Goal: Entertainment & Leisure: Browse casually

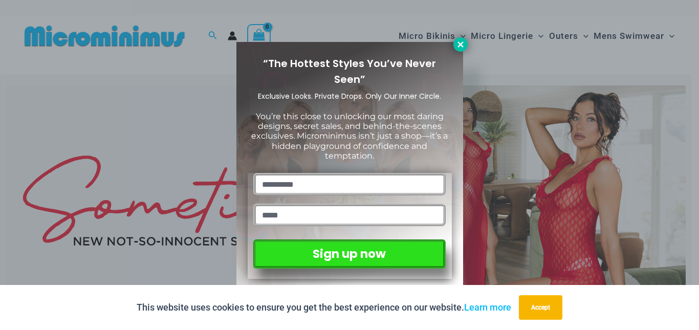
click at [463, 45] on icon at bounding box center [460, 44] width 9 height 9
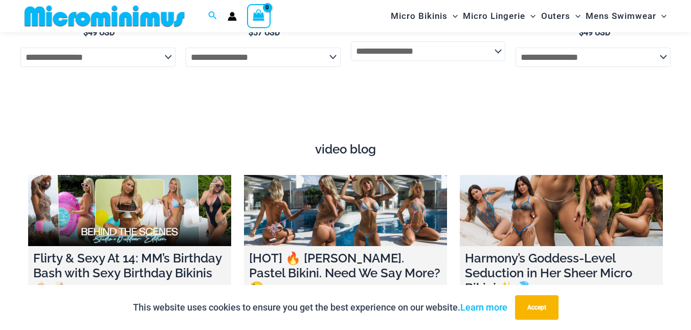
scroll to position [3103, 0]
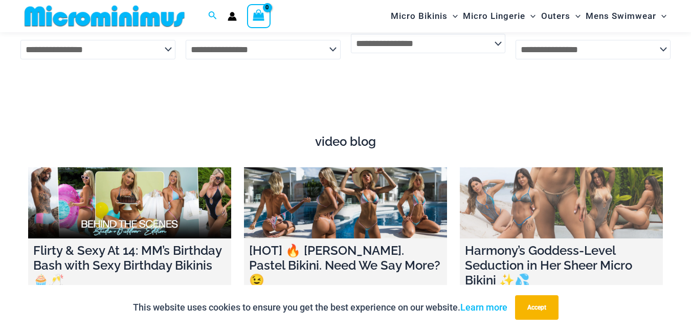
click at [559, 198] on link at bounding box center [561, 202] width 203 height 71
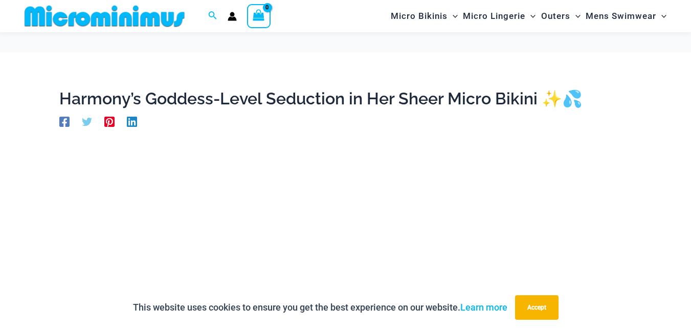
scroll to position [279, 0]
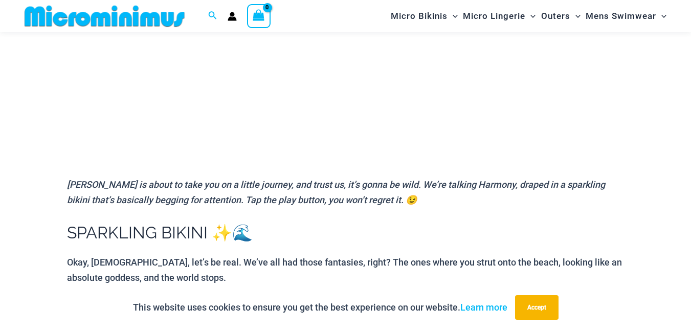
click at [570, 193] on p "Harmony Pearl is about to take you on a little journey, and trust us, it’s gonn…" at bounding box center [345, 192] width 557 height 30
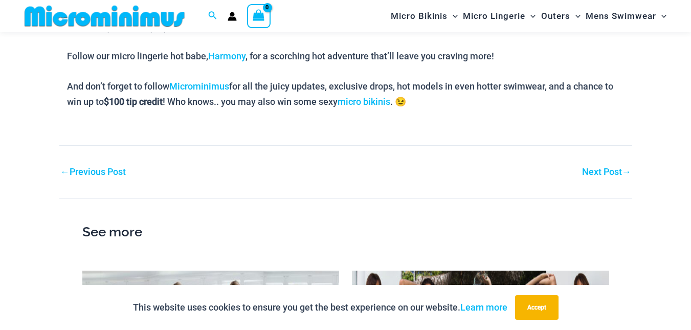
scroll to position [1632, 0]
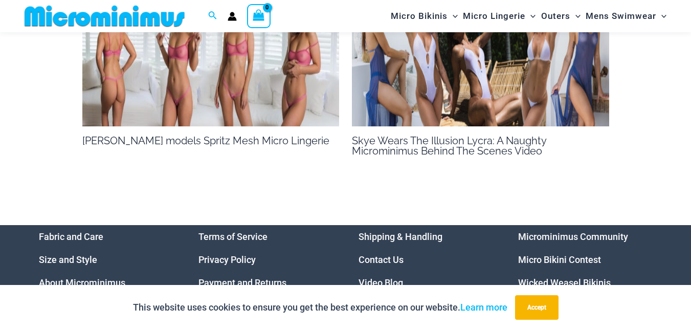
click at [143, 55] on img at bounding box center [210, 54] width 257 height 145
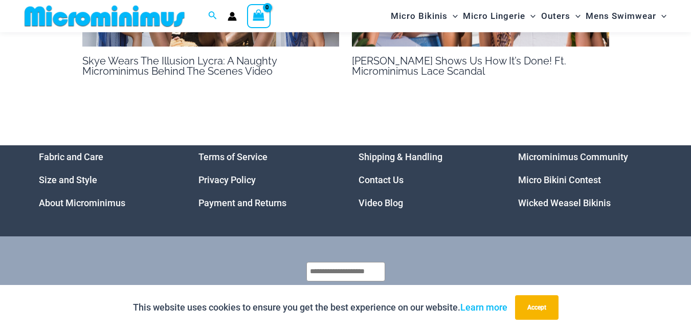
scroll to position [693, 0]
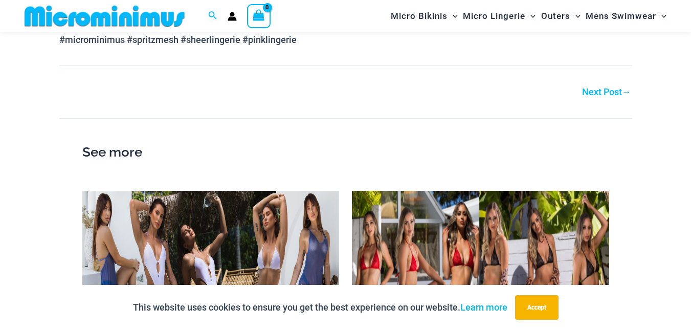
click at [509, 266] on img at bounding box center [480, 263] width 257 height 145
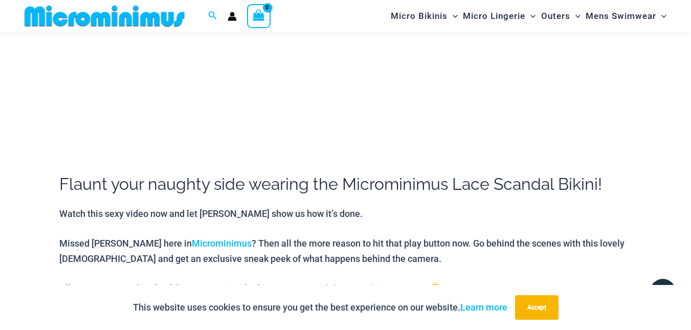
scroll to position [241, 0]
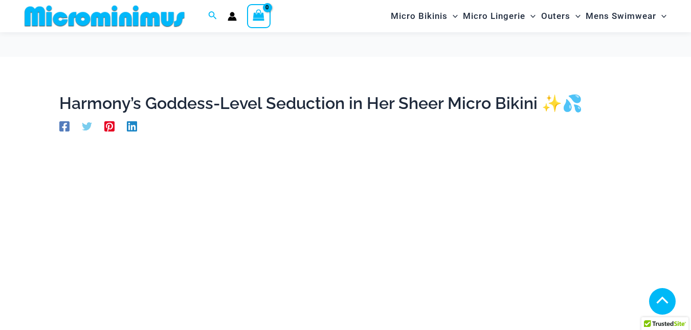
scroll to position [1626, 0]
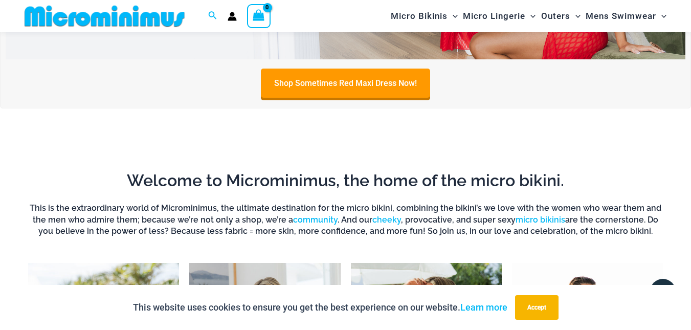
scroll to position [49, 0]
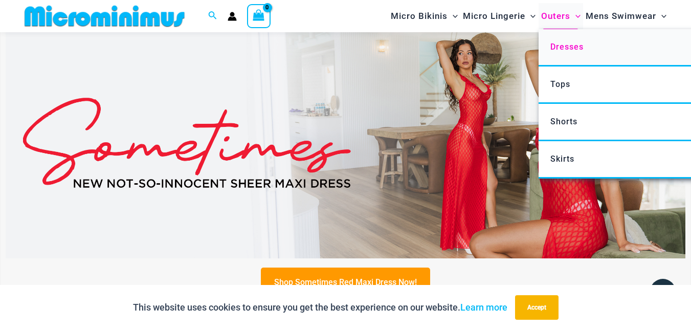
click at [575, 50] on span "Dresses" at bounding box center [566, 47] width 33 height 10
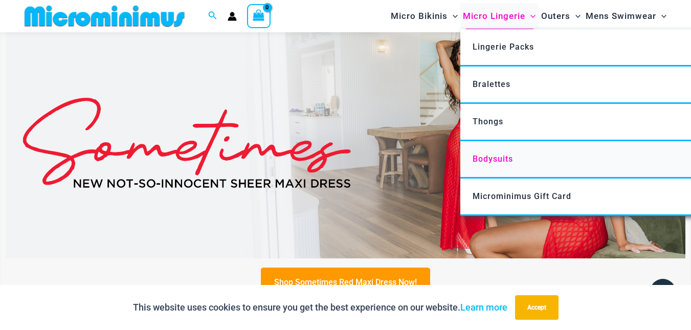
click at [497, 159] on span "Bodysuits" at bounding box center [493, 159] width 40 height 10
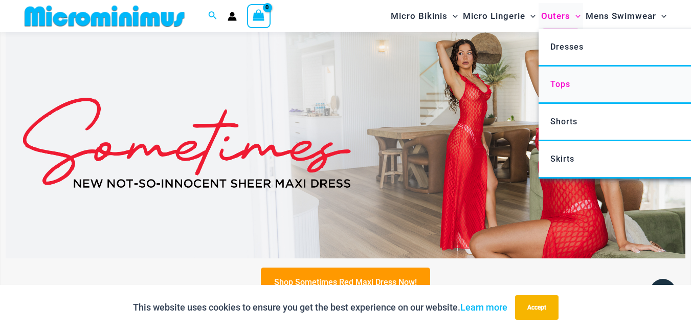
click at [570, 81] on span "Tops" at bounding box center [560, 84] width 20 height 10
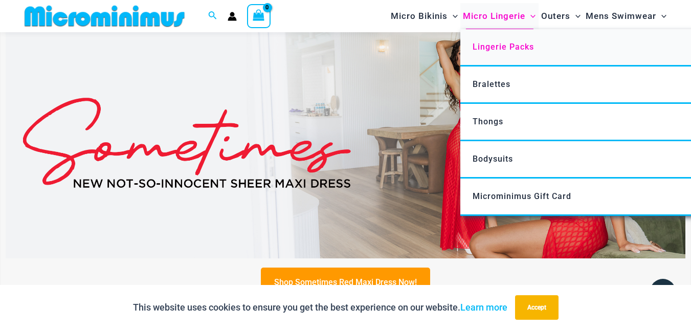
click at [510, 49] on span "Lingerie Packs" at bounding box center [503, 47] width 61 height 10
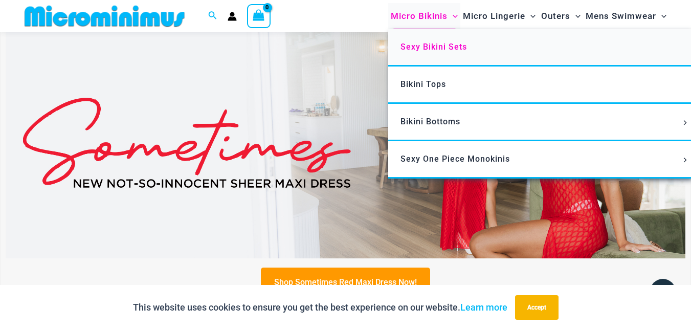
click at [429, 44] on span "Sexy Bikini Sets" at bounding box center [433, 47] width 66 height 10
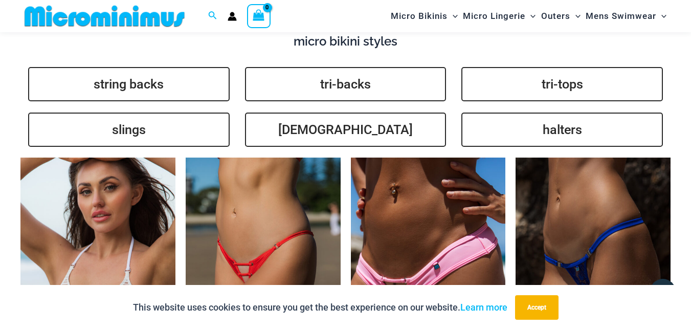
scroll to position [2052, 0]
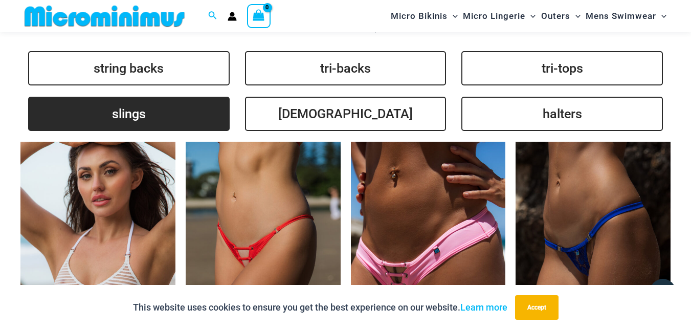
click at [127, 105] on link "slings" at bounding box center [128, 114] width 201 height 34
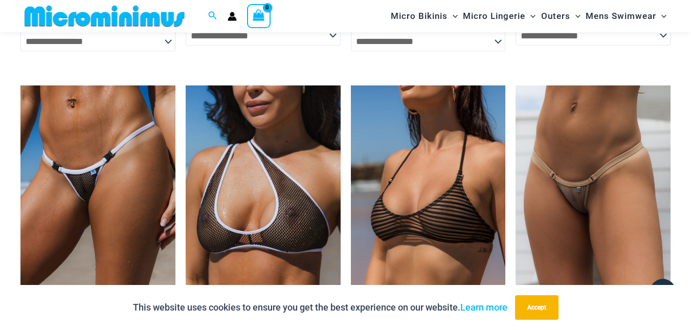
scroll to position [2783, 0]
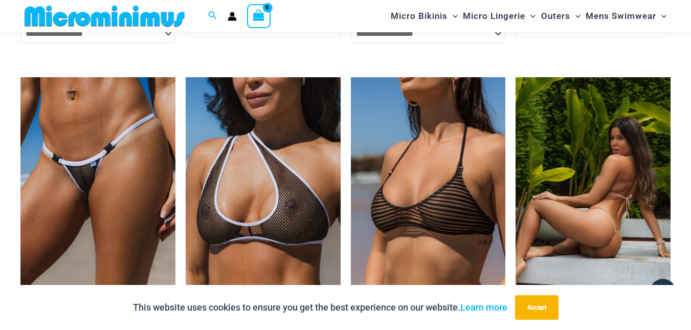
click at [578, 161] on img at bounding box center [592, 193] width 155 height 232
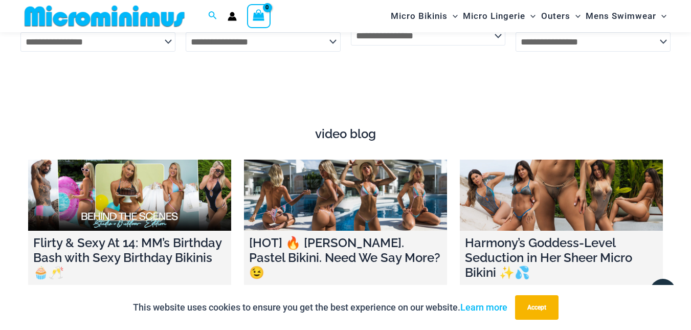
scroll to position [3119, 0]
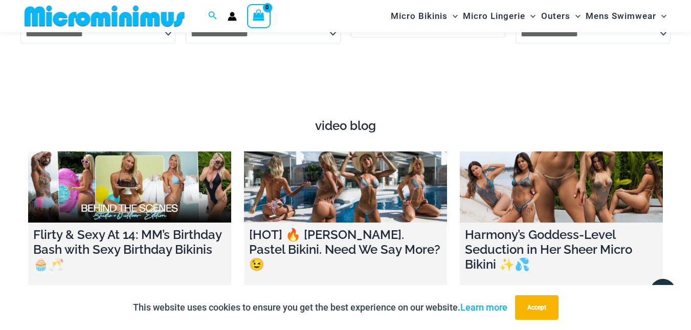
click at [352, 122] on h4 "video blog" at bounding box center [345, 126] width 635 height 15
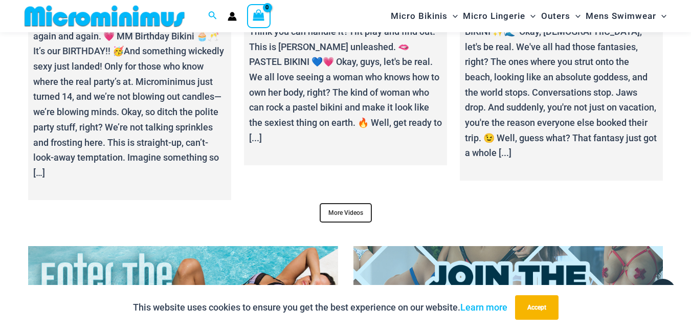
scroll to position [3445, 0]
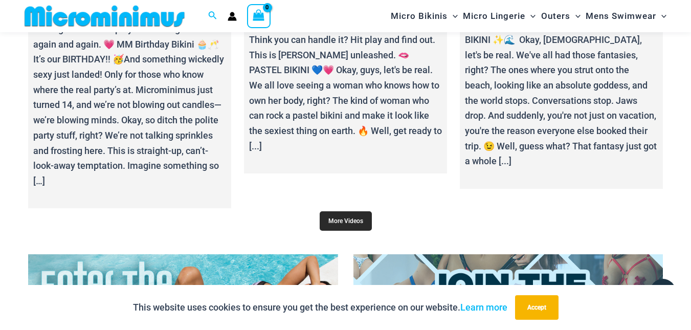
click at [345, 211] on link "More Videos" at bounding box center [346, 220] width 52 height 19
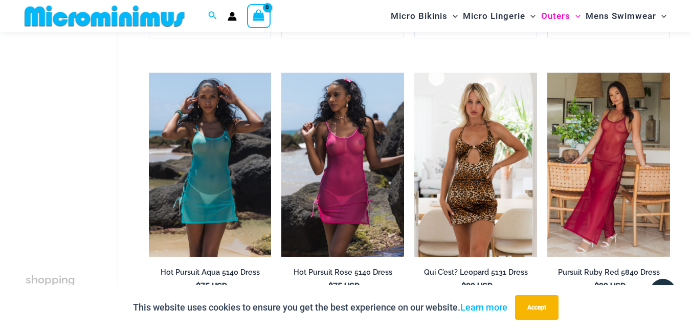
scroll to position [308, 0]
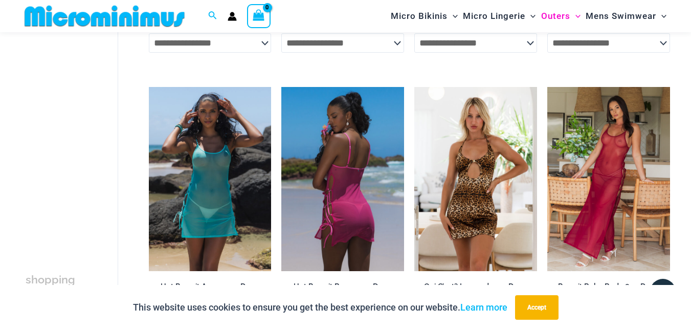
click at [312, 184] on img at bounding box center [342, 179] width 123 height 184
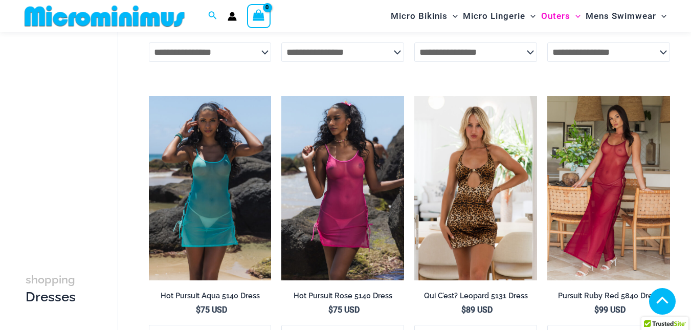
scroll to position [308, 0]
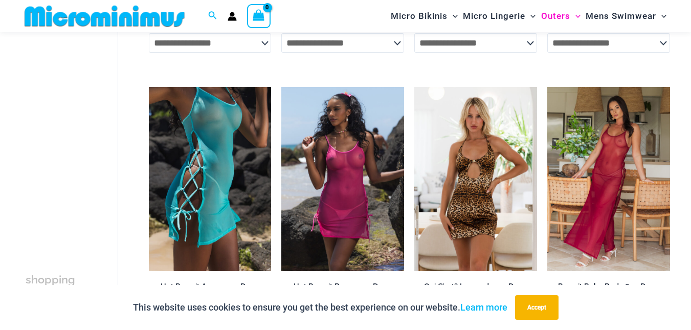
click at [196, 146] on img at bounding box center [210, 179] width 123 height 184
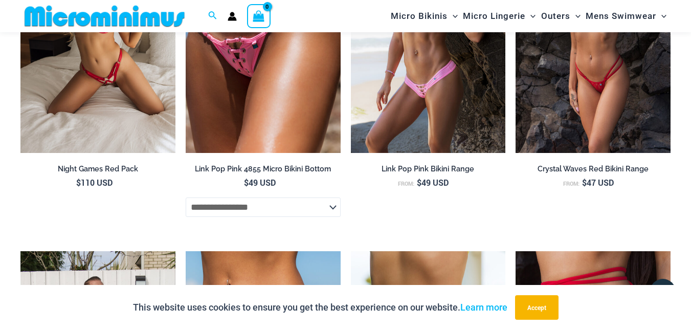
scroll to position [1433, 0]
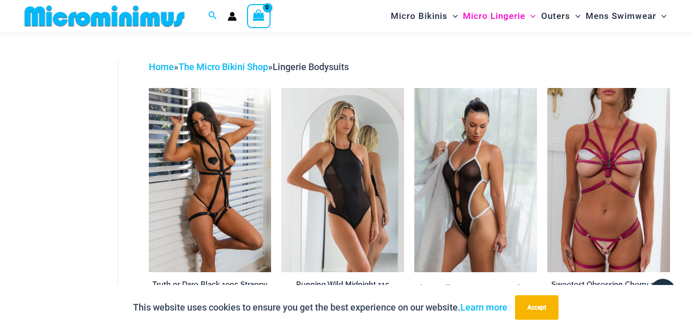
scroll to position [23, 0]
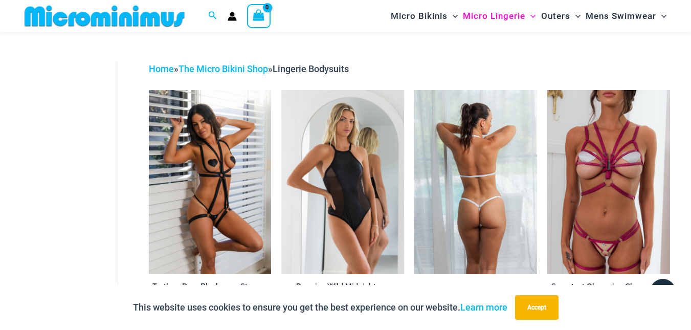
click at [497, 149] on img at bounding box center [475, 182] width 123 height 184
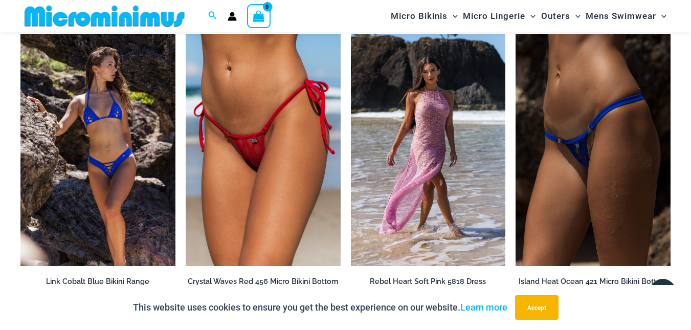
scroll to position [2647, 0]
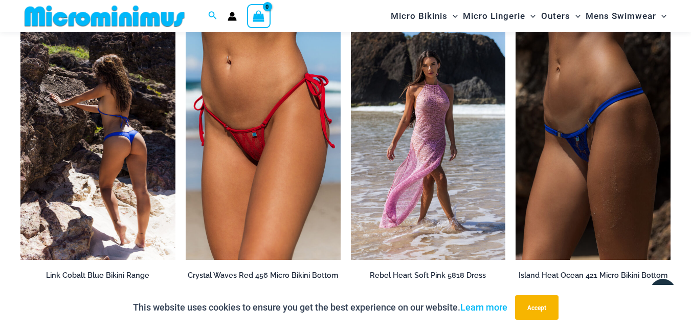
click at [68, 97] on img at bounding box center [97, 144] width 155 height 232
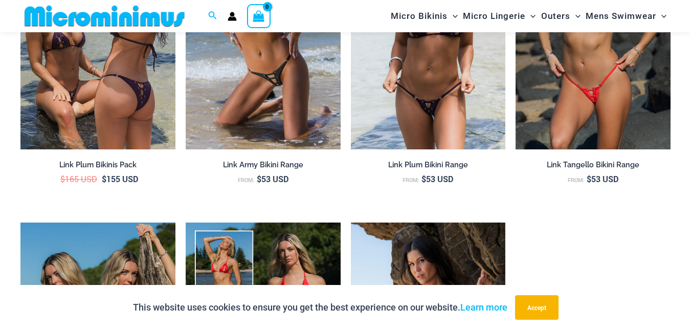
scroll to position [1529, 0]
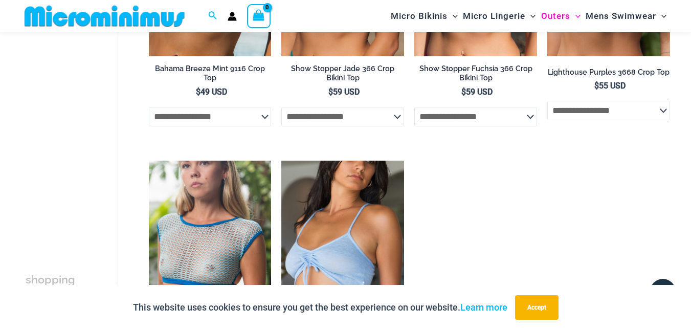
scroll to position [51, 0]
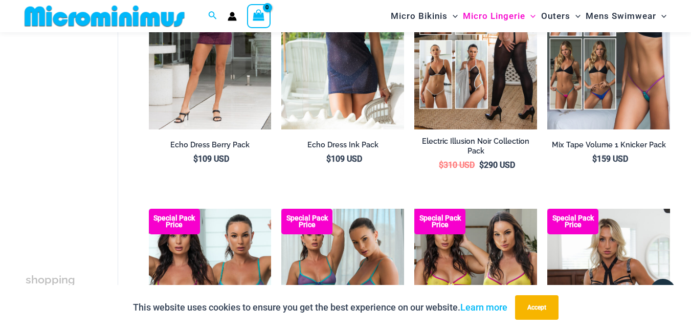
scroll to position [153, 0]
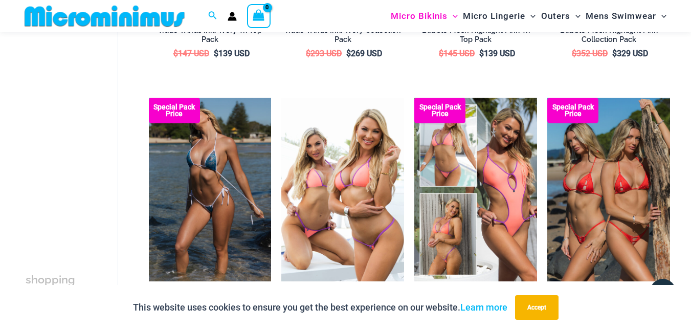
scroll to position [568, 0]
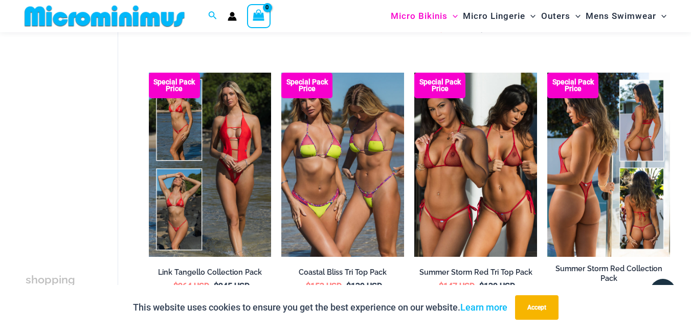
click at [578, 176] on img at bounding box center [608, 165] width 123 height 184
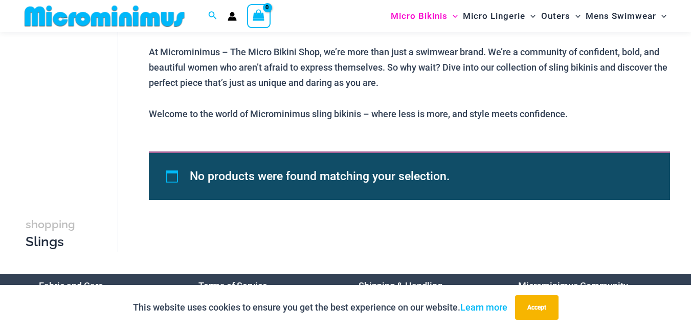
scroll to position [725, 0]
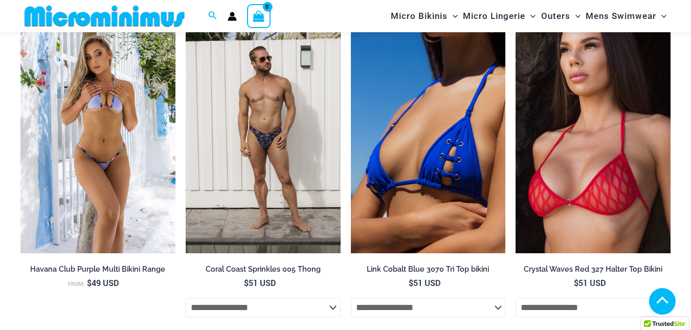
scroll to position [1866, 0]
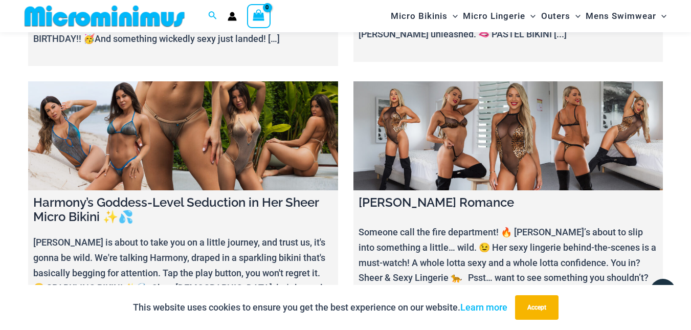
scroll to position [561, 0]
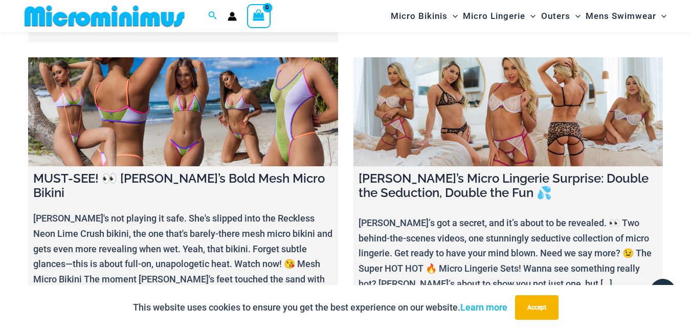
click at [219, 130] on link at bounding box center [183, 111] width 310 height 108
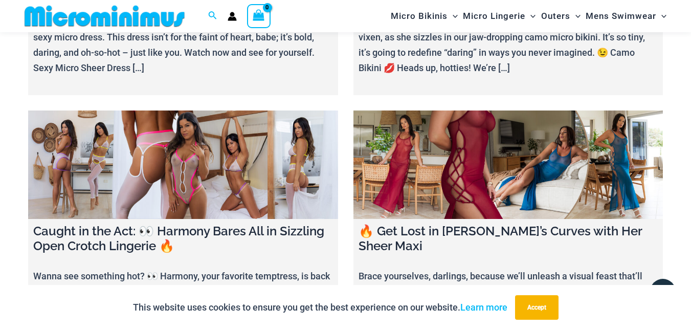
scroll to position [1345, 0]
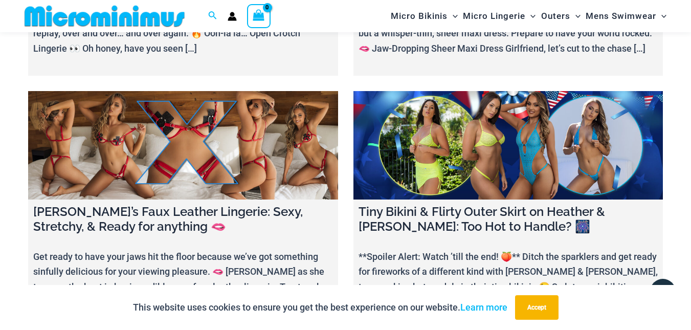
click at [181, 128] on link at bounding box center [183, 145] width 310 height 108
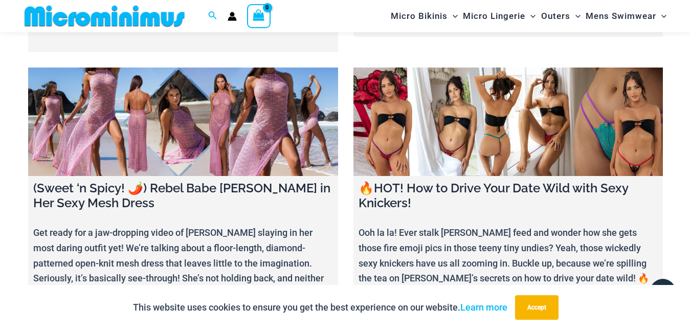
scroll to position [2211, 0]
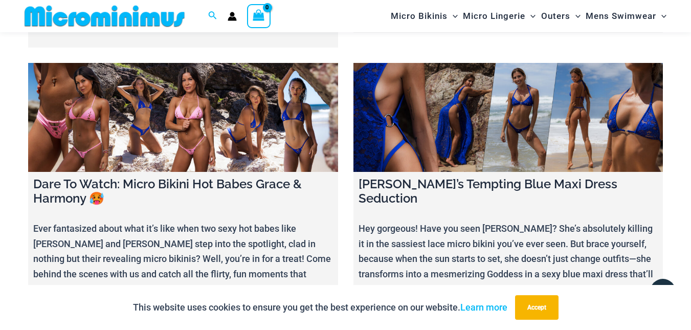
click at [253, 66] on link at bounding box center [183, 117] width 310 height 108
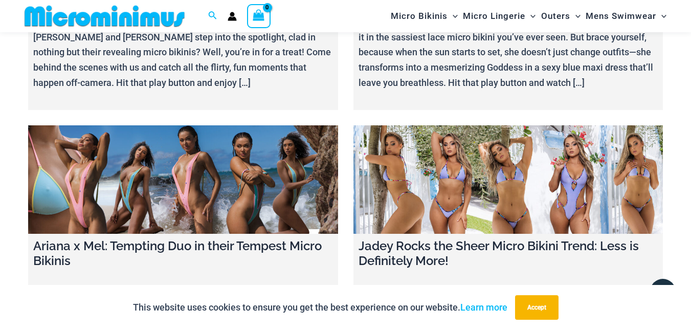
scroll to position [2458, 0]
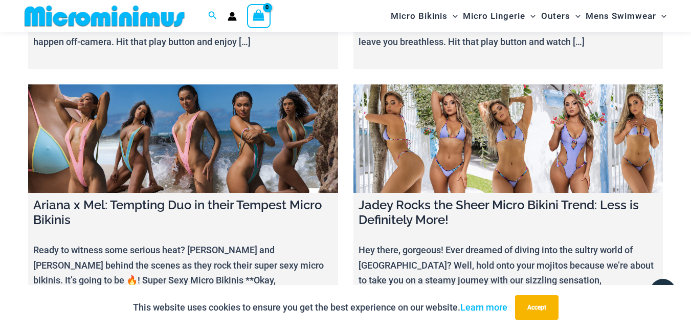
click at [188, 121] on link at bounding box center [183, 138] width 310 height 108
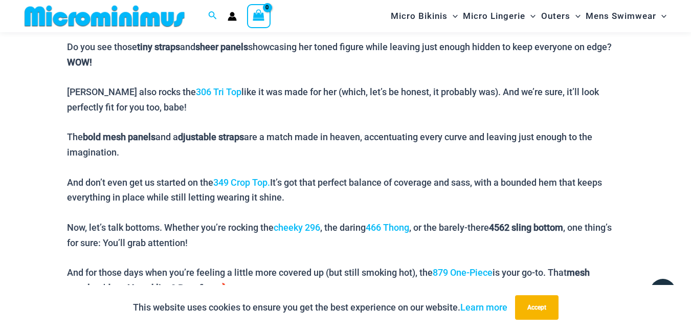
scroll to position [245, 0]
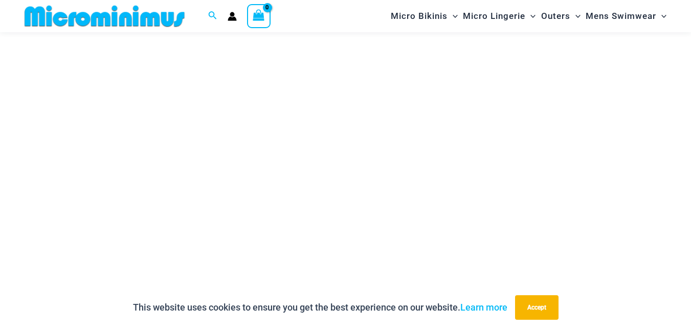
scroll to position [178, 0]
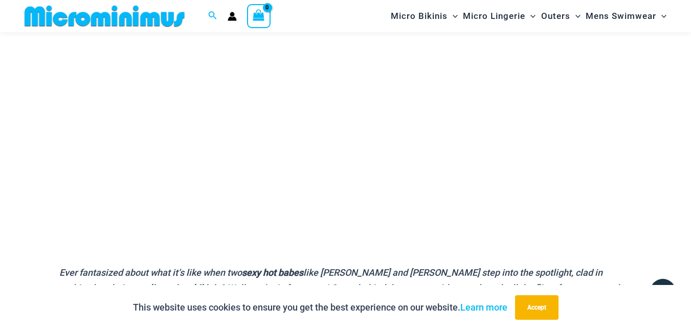
scroll to position [203, 0]
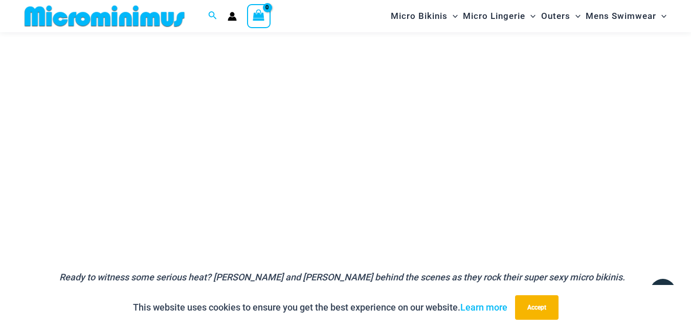
scroll to position [210, 0]
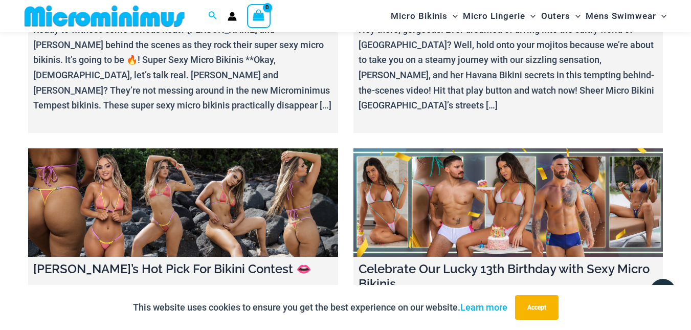
scroll to position [2699, 0]
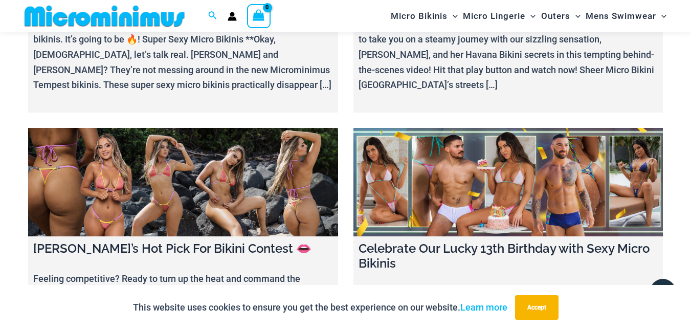
click at [201, 152] on link at bounding box center [183, 182] width 310 height 108
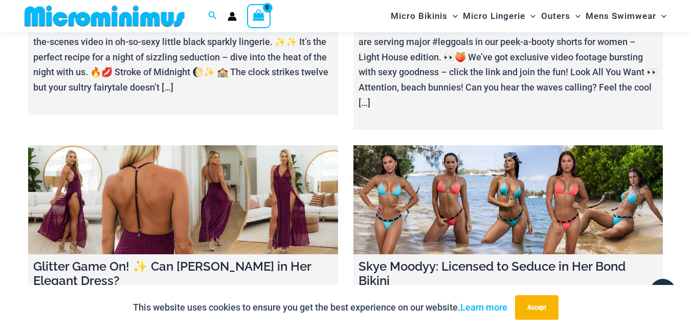
scroll to position [3255, 0]
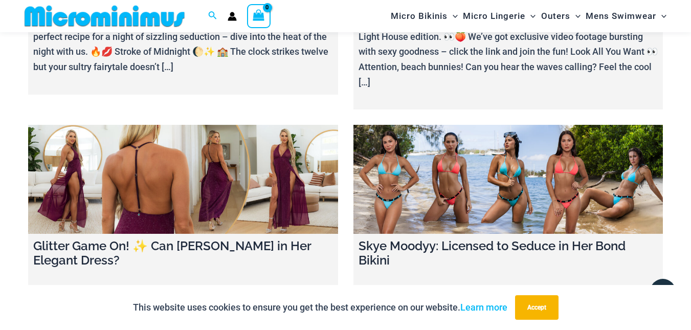
click at [254, 125] on link at bounding box center [183, 179] width 310 height 108
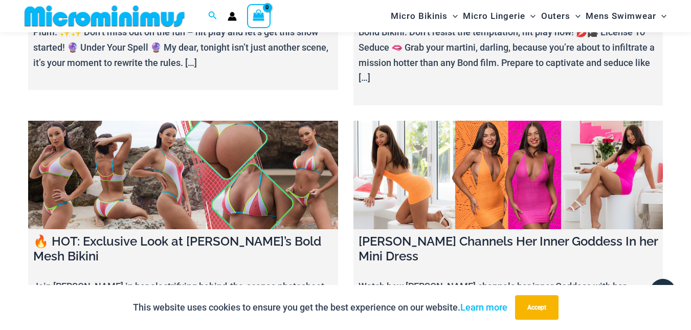
scroll to position [3523, 0]
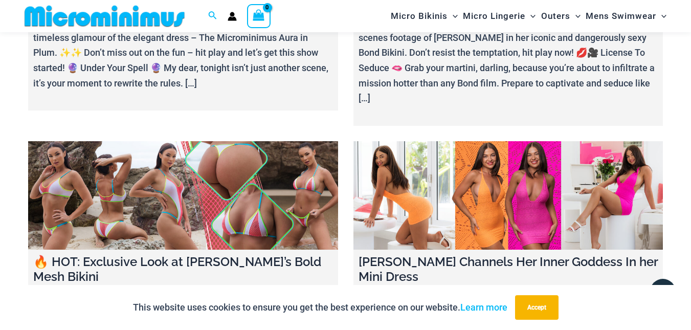
click at [499, 141] on link at bounding box center [508, 195] width 310 height 108
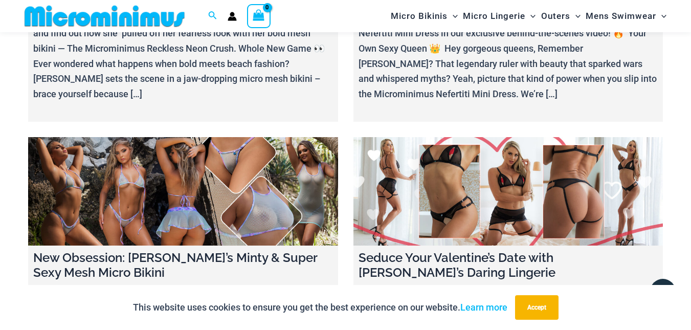
click at [576, 137] on link at bounding box center [508, 191] width 310 height 108
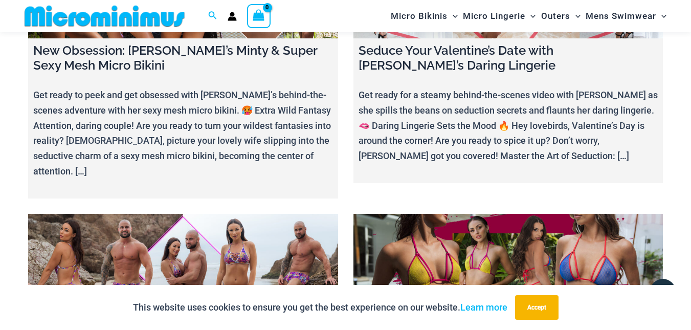
scroll to position [4100, 0]
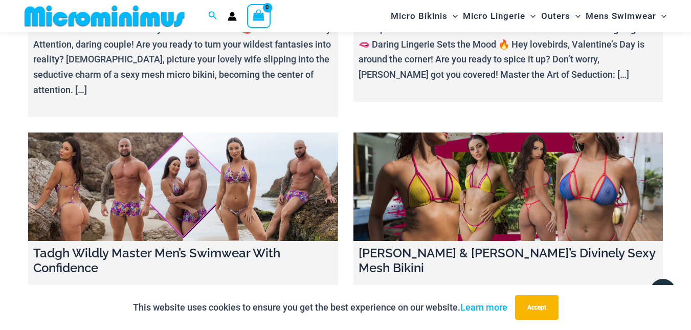
click at [539, 132] on link at bounding box center [508, 186] width 310 height 108
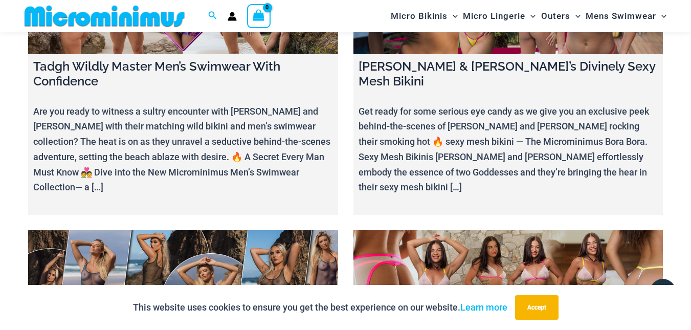
scroll to position [4409, 0]
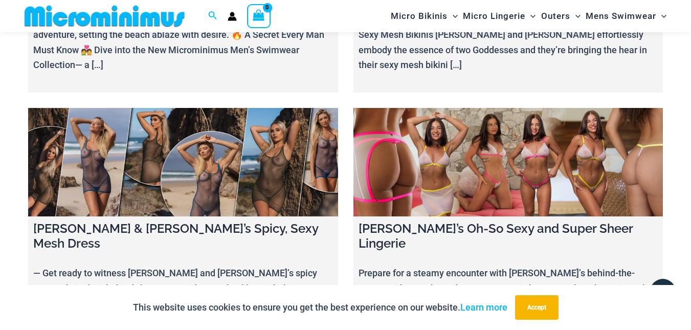
click at [268, 108] on link at bounding box center [183, 162] width 310 height 108
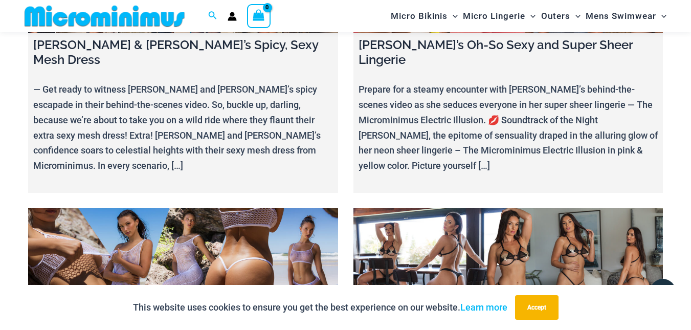
scroll to position [4881, 0]
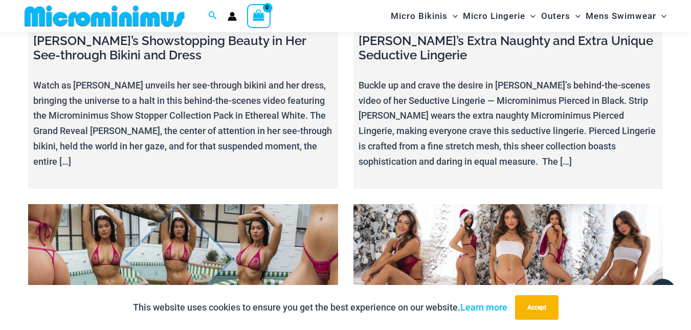
click at [443, 204] on link at bounding box center [508, 258] width 310 height 108
click at [103, 204] on link at bounding box center [183, 258] width 310 height 108
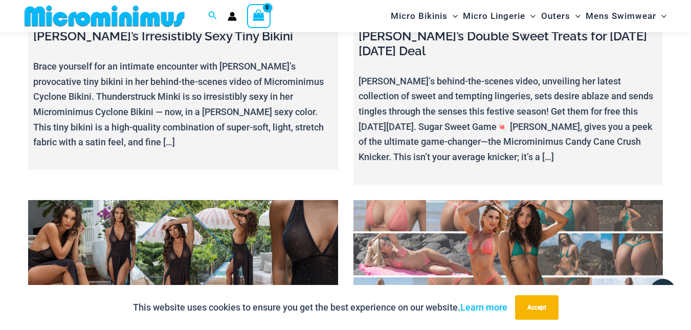
scroll to position [5458, 0]
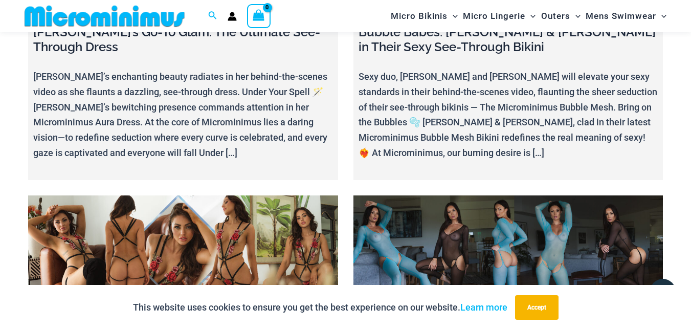
click at [553, 195] on link at bounding box center [508, 249] width 310 height 108
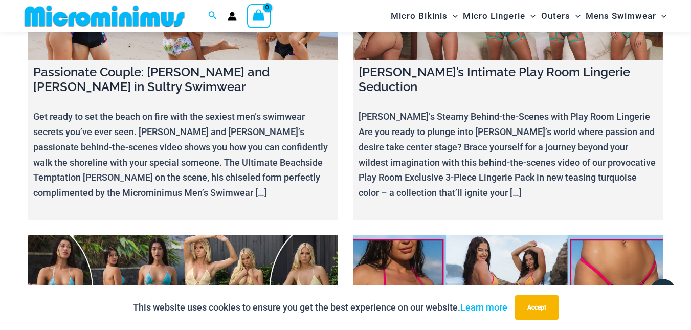
scroll to position [7127, 0]
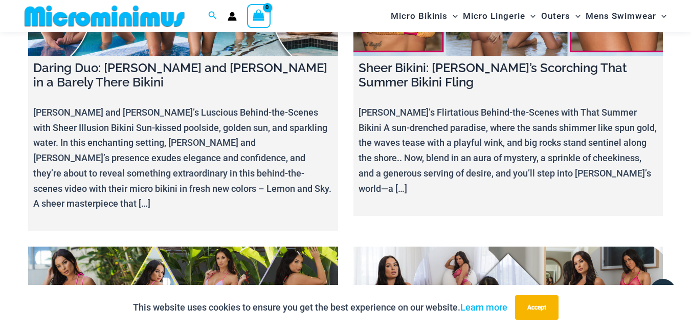
click at [448, 246] on link at bounding box center [508, 300] width 310 height 108
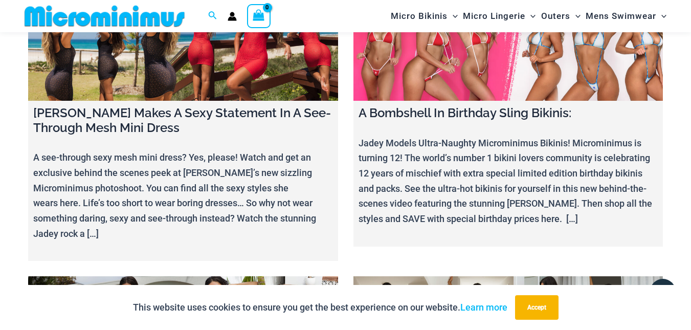
scroll to position [8776, 0]
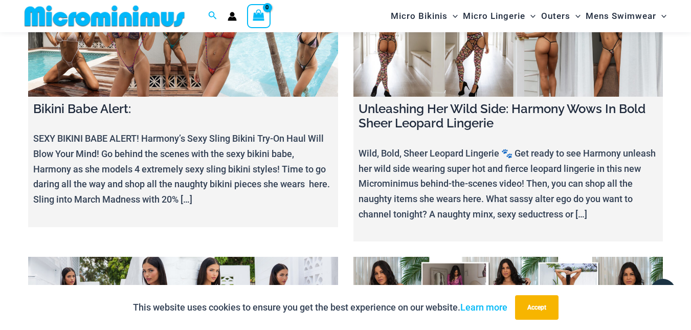
click at [518, 257] on link at bounding box center [508, 311] width 310 height 108
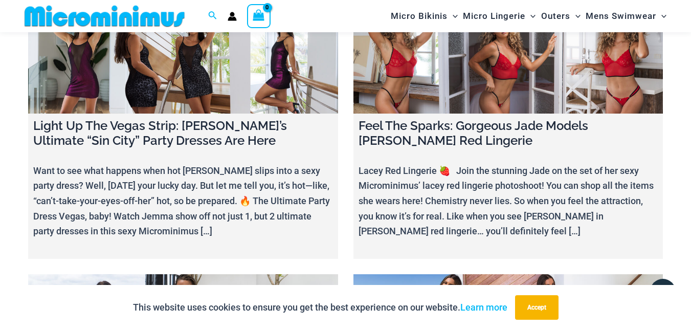
scroll to position [9601, 0]
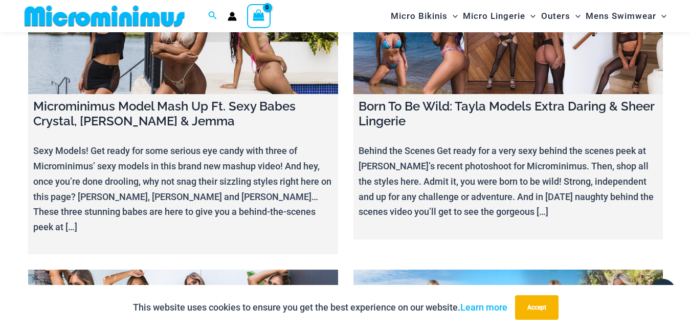
click at [189, 269] on link at bounding box center [183, 323] width 310 height 108
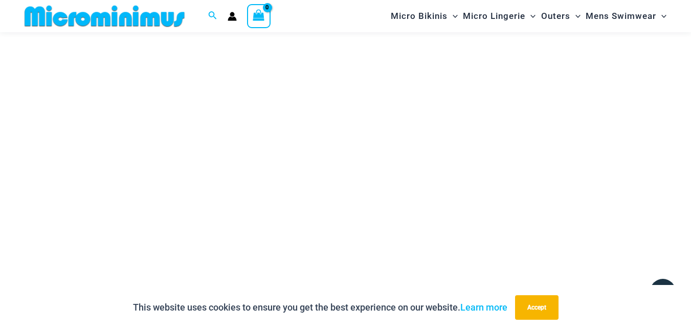
scroll to position [170, 0]
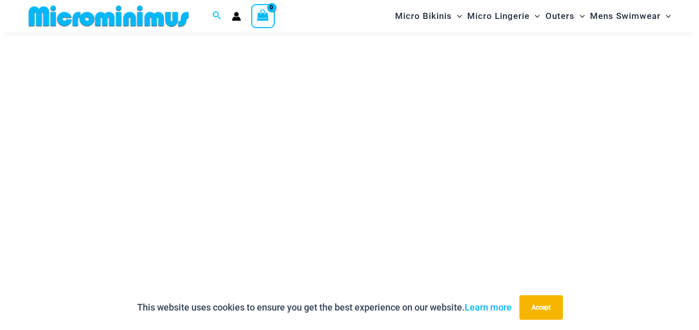
scroll to position [191, 0]
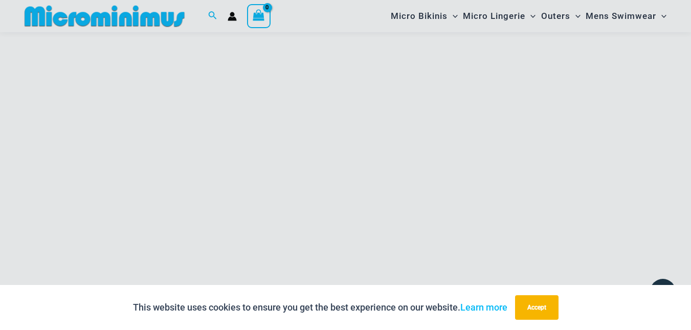
scroll to position [124, 0]
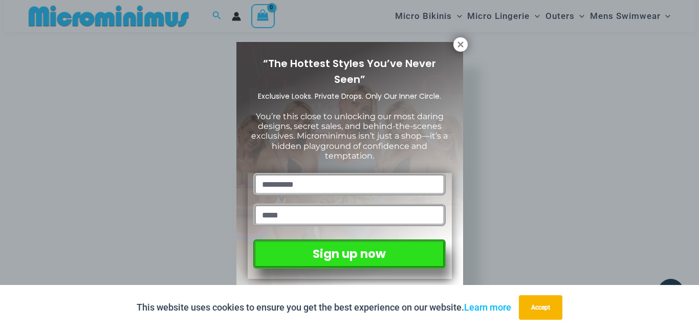
drag, startPoint x: 698, startPoint y: 53, endPoint x: 698, endPoint y: 83, distance: 29.7
click at [461, 47] on icon at bounding box center [460, 44] width 9 height 9
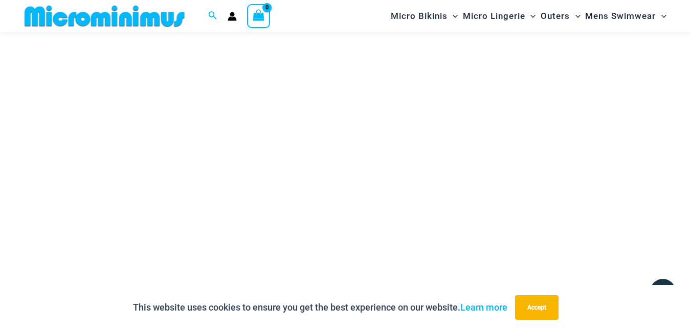
scroll to position [175, 0]
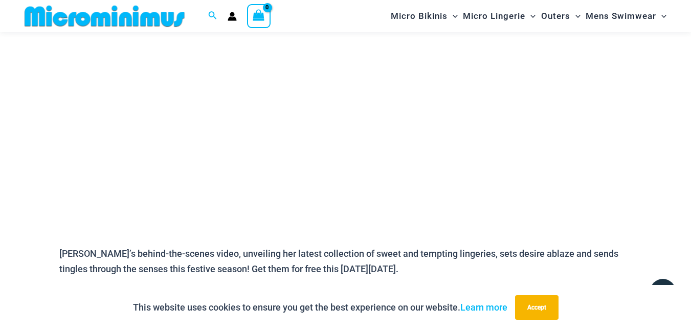
scroll to position [227, 0]
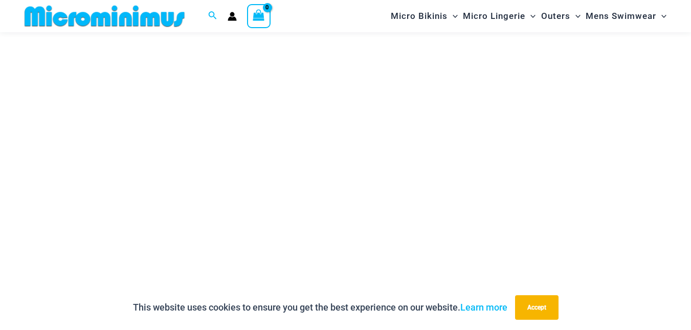
scroll to position [164, 0]
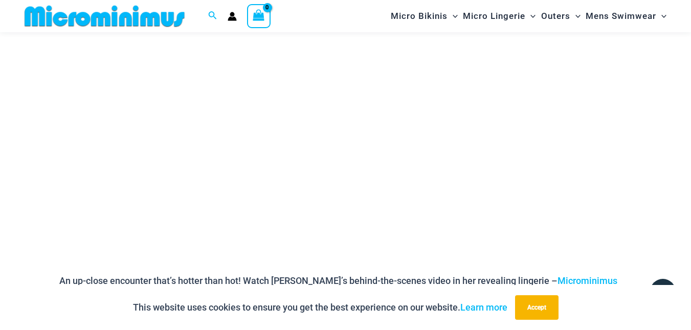
scroll to position [164, 0]
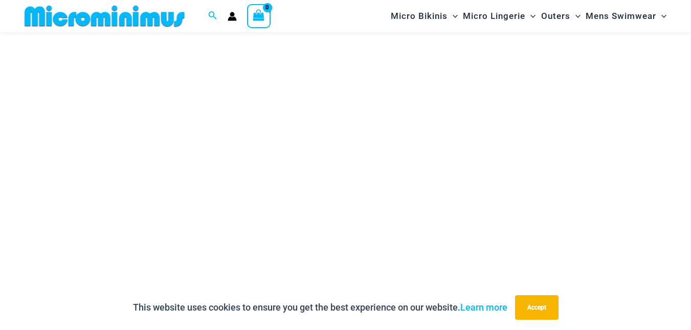
scroll to position [209, 0]
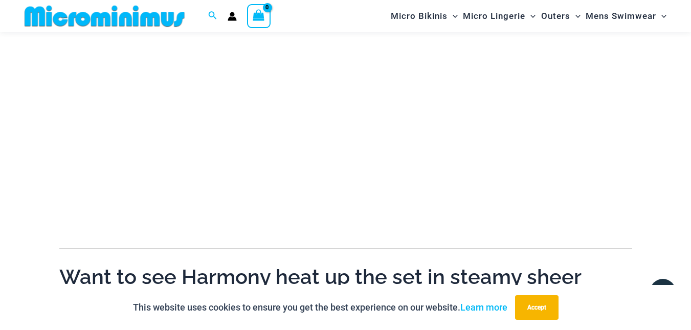
scroll to position [224, 0]
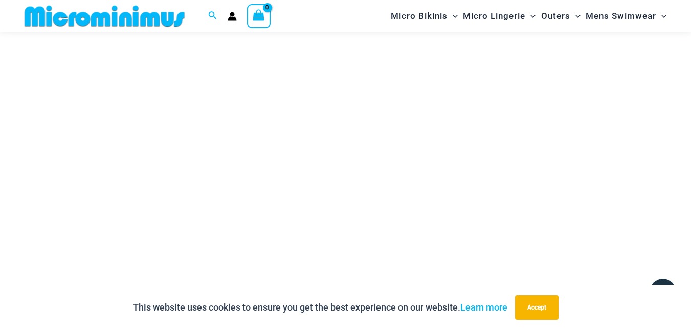
scroll to position [192, 0]
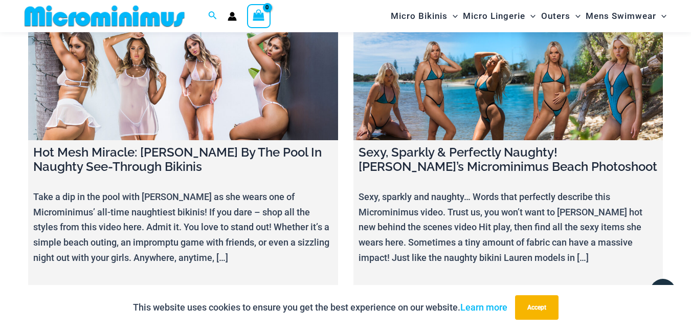
scroll to position [9859, 0]
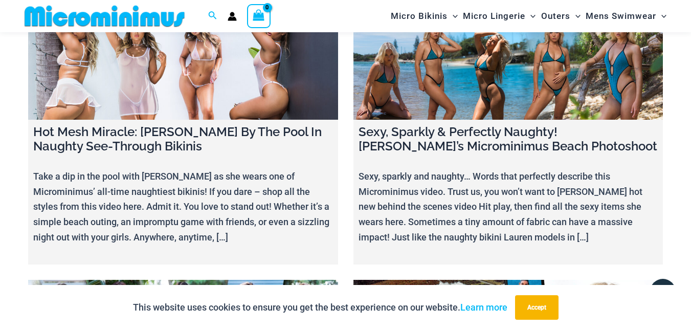
click at [121, 280] on link at bounding box center [183, 334] width 310 height 108
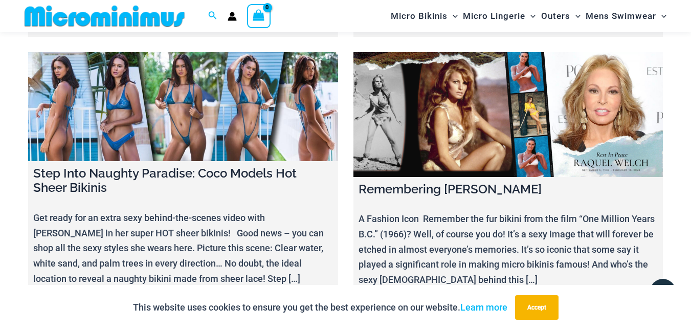
scroll to position [10107, 0]
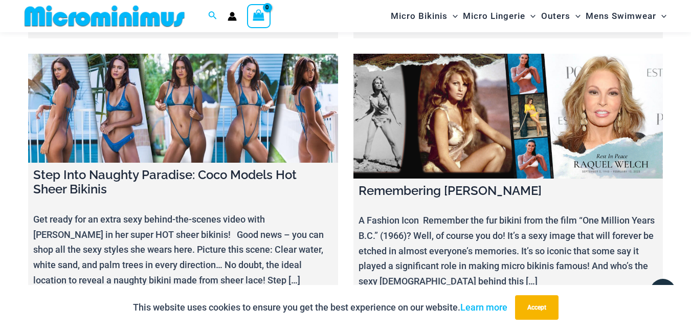
scroll to position [10167, 0]
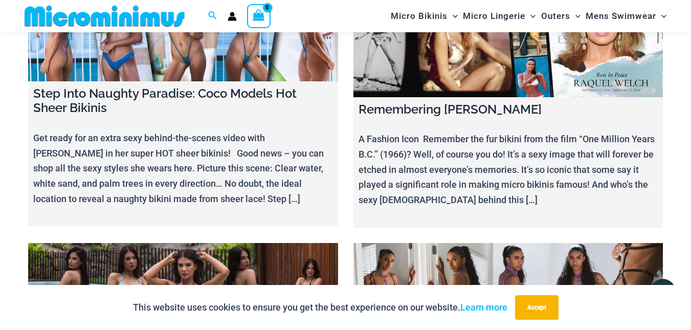
click at [499, 243] on link at bounding box center [508, 297] width 310 height 108
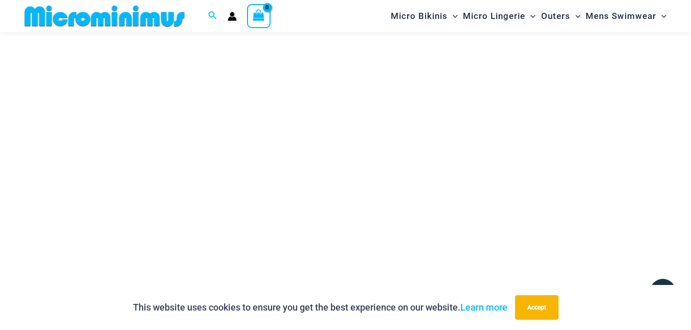
scroll to position [200, 0]
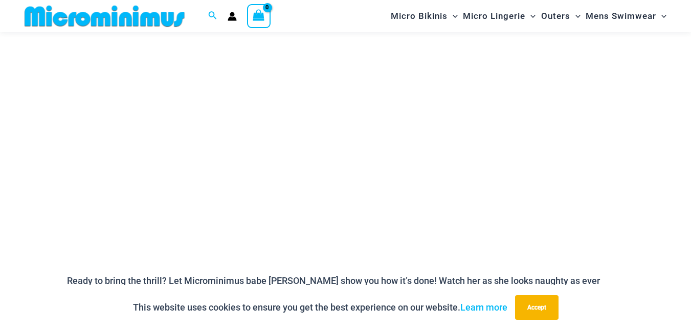
scroll to position [200, 0]
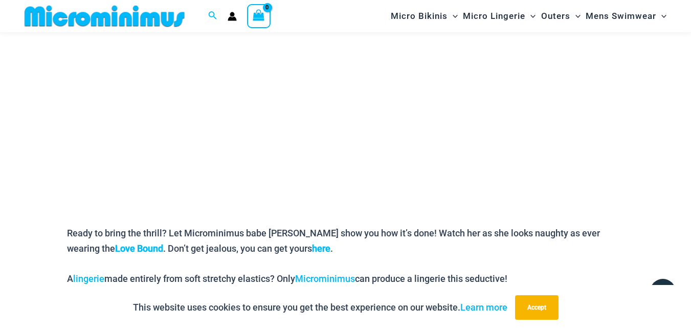
scroll to position [206, 0]
